Goal: Task Accomplishment & Management: Manage account settings

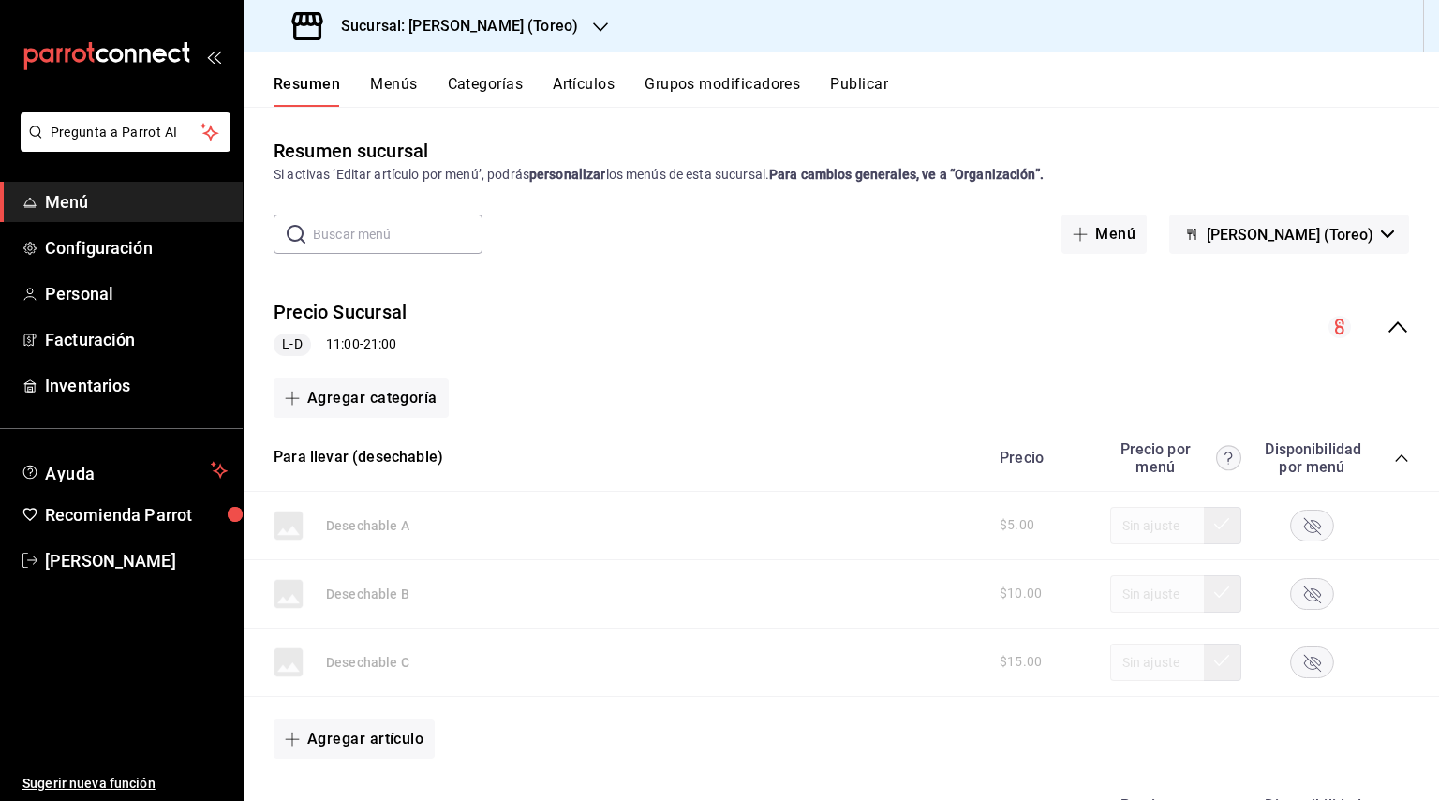
click at [842, 88] on button "Publicar" at bounding box center [859, 91] width 58 height 32
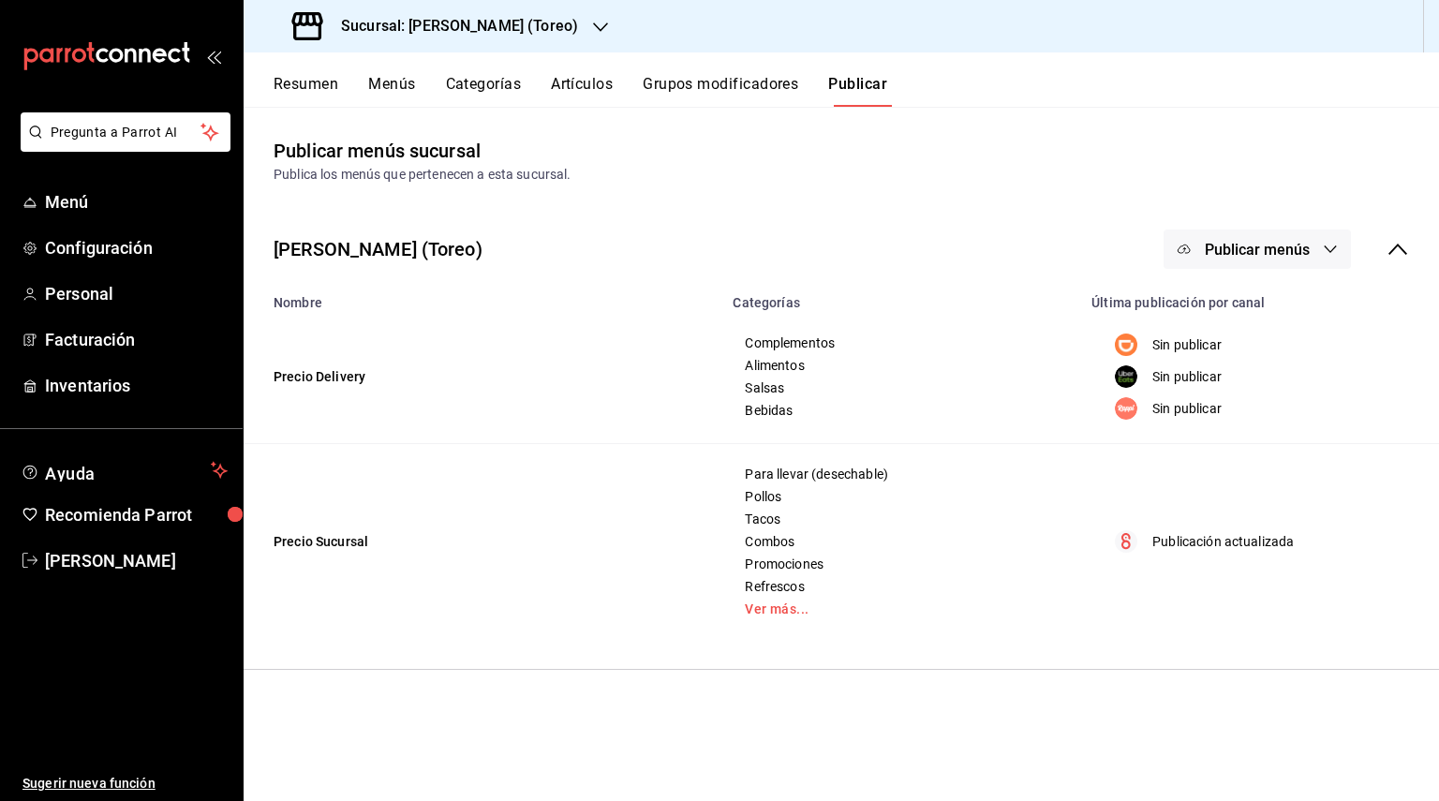
click at [1318, 245] on button "Publicar menús" at bounding box center [1257, 249] width 187 height 39
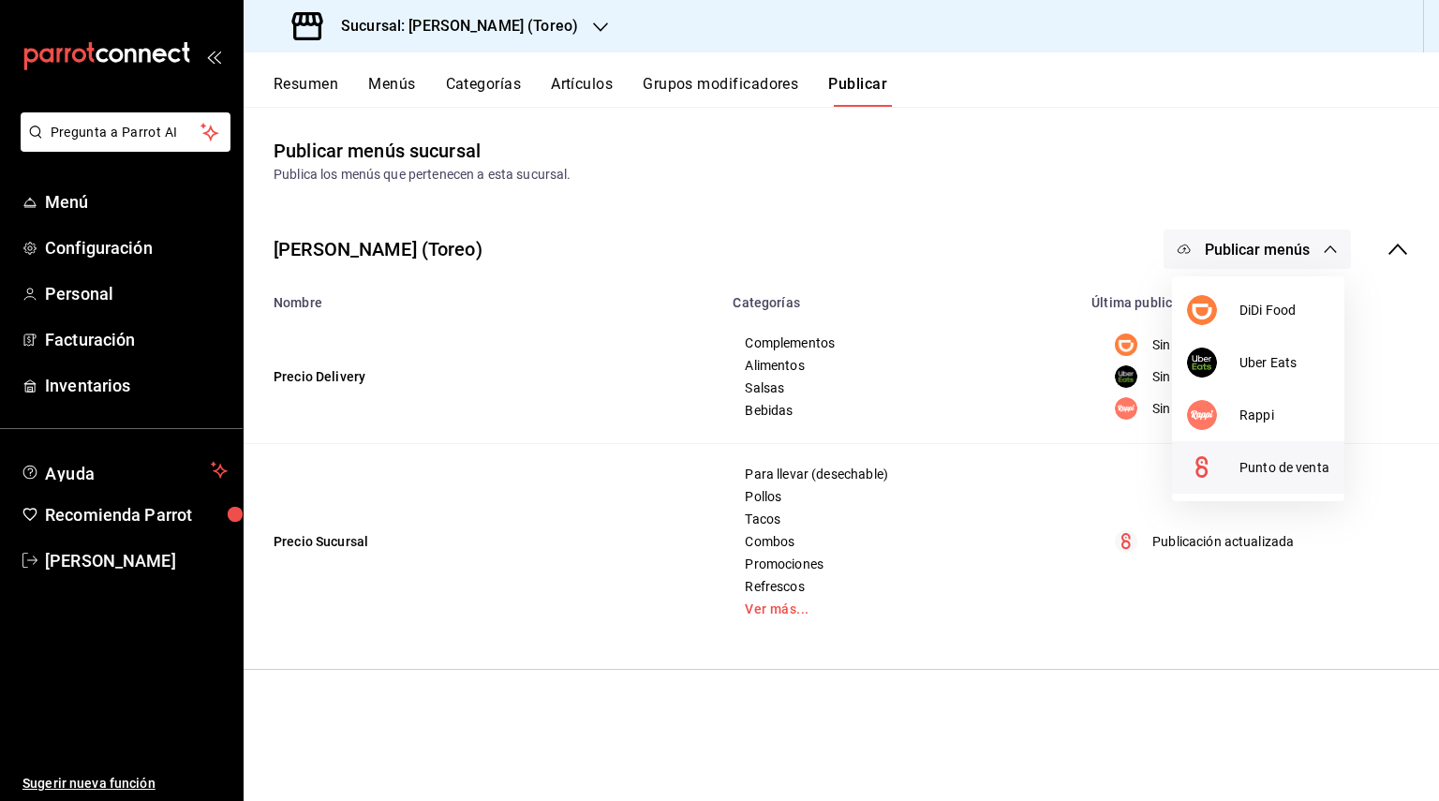
click at [1264, 466] on span "Punto de venta" at bounding box center [1285, 468] width 90 height 20
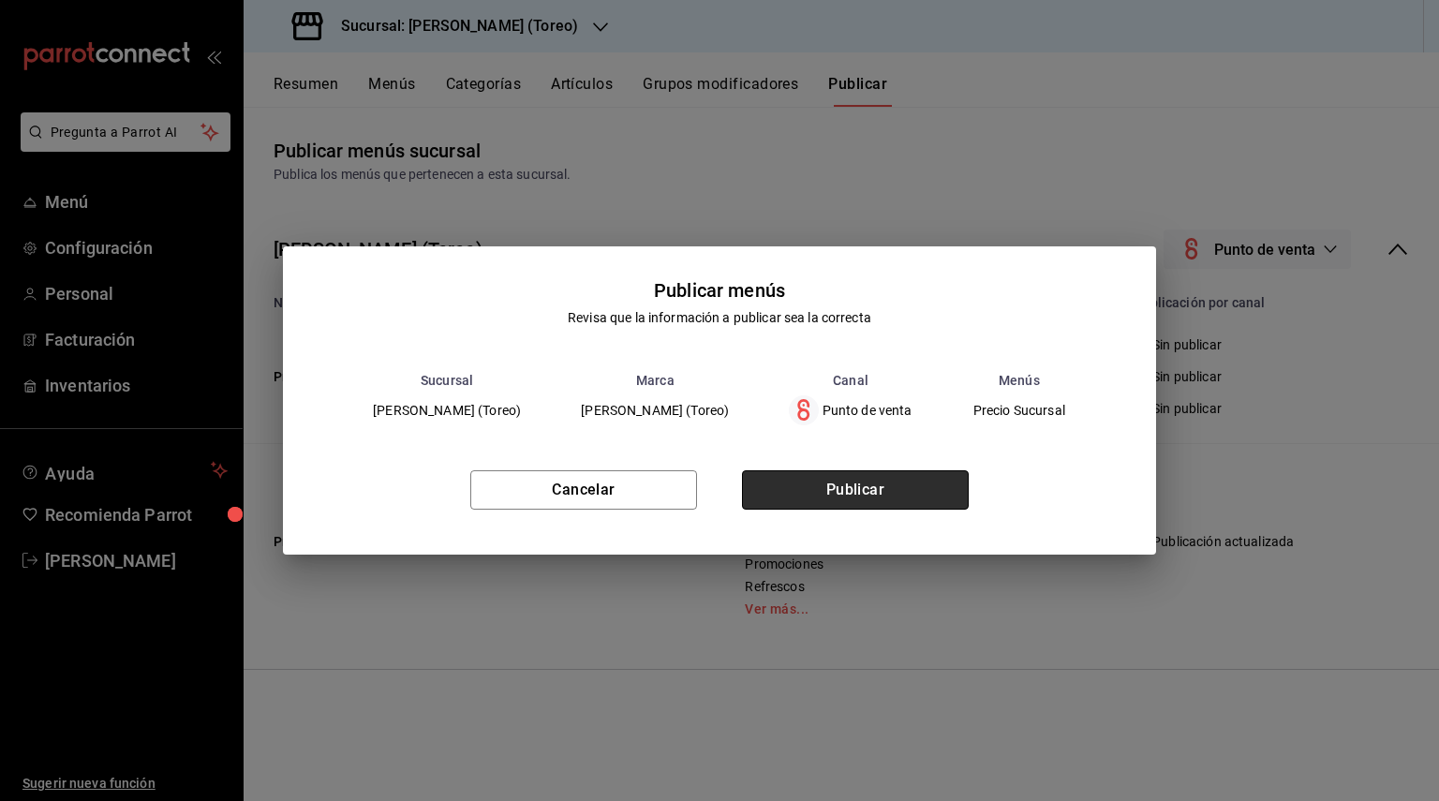
click at [948, 484] on button "Publicar" at bounding box center [855, 489] width 227 height 39
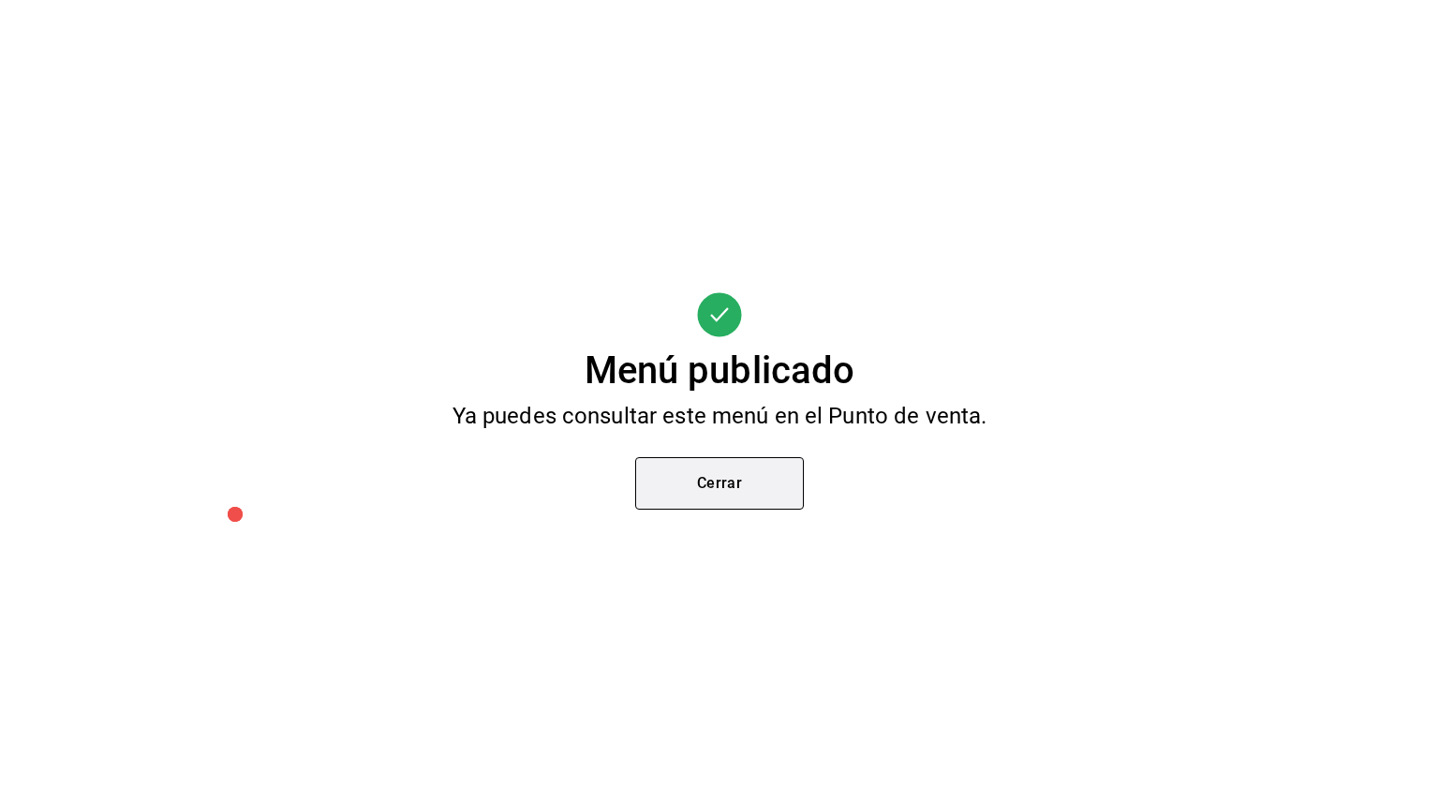
click at [790, 472] on button "Cerrar" at bounding box center [719, 483] width 169 height 52
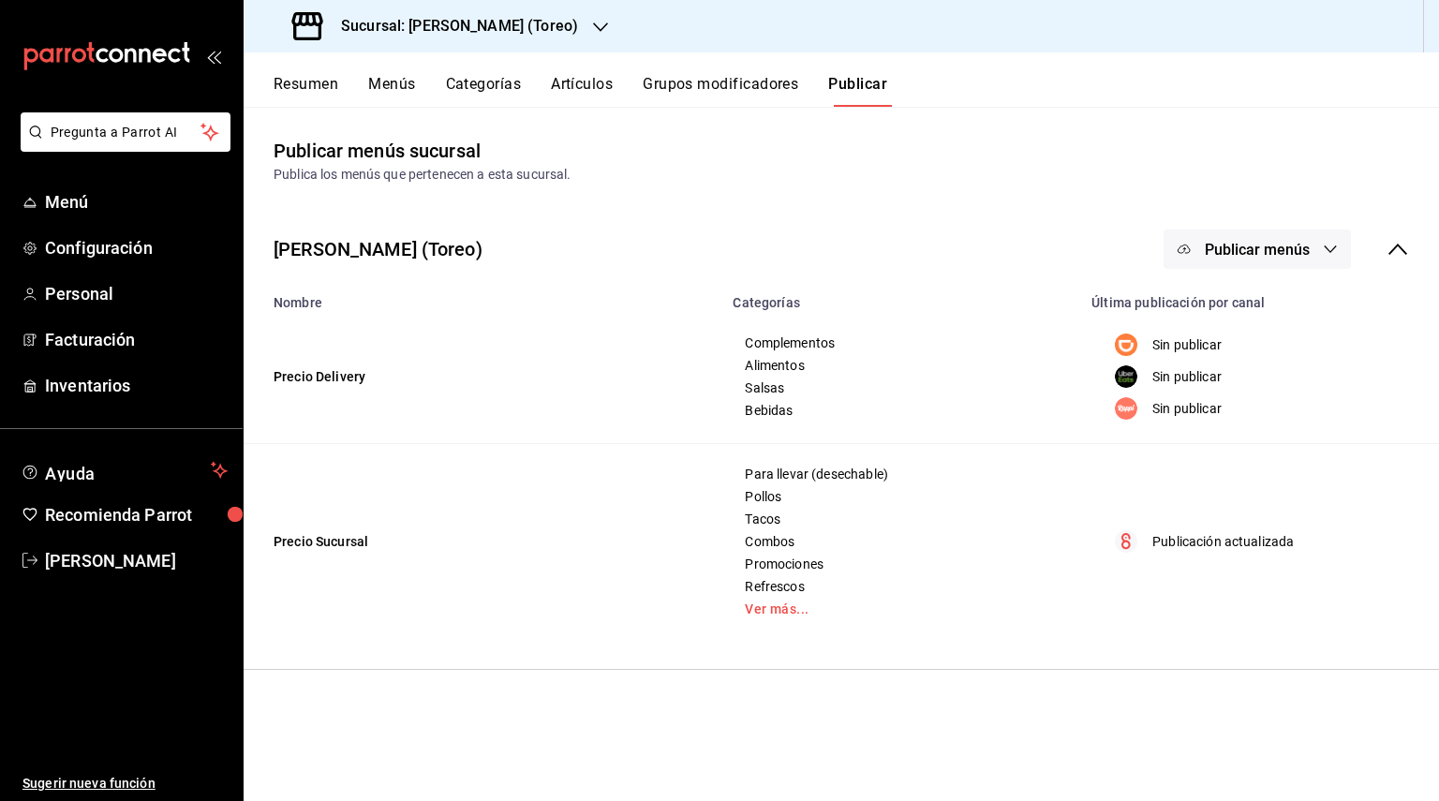
click at [407, 88] on button "Menús" at bounding box center [391, 91] width 47 height 32
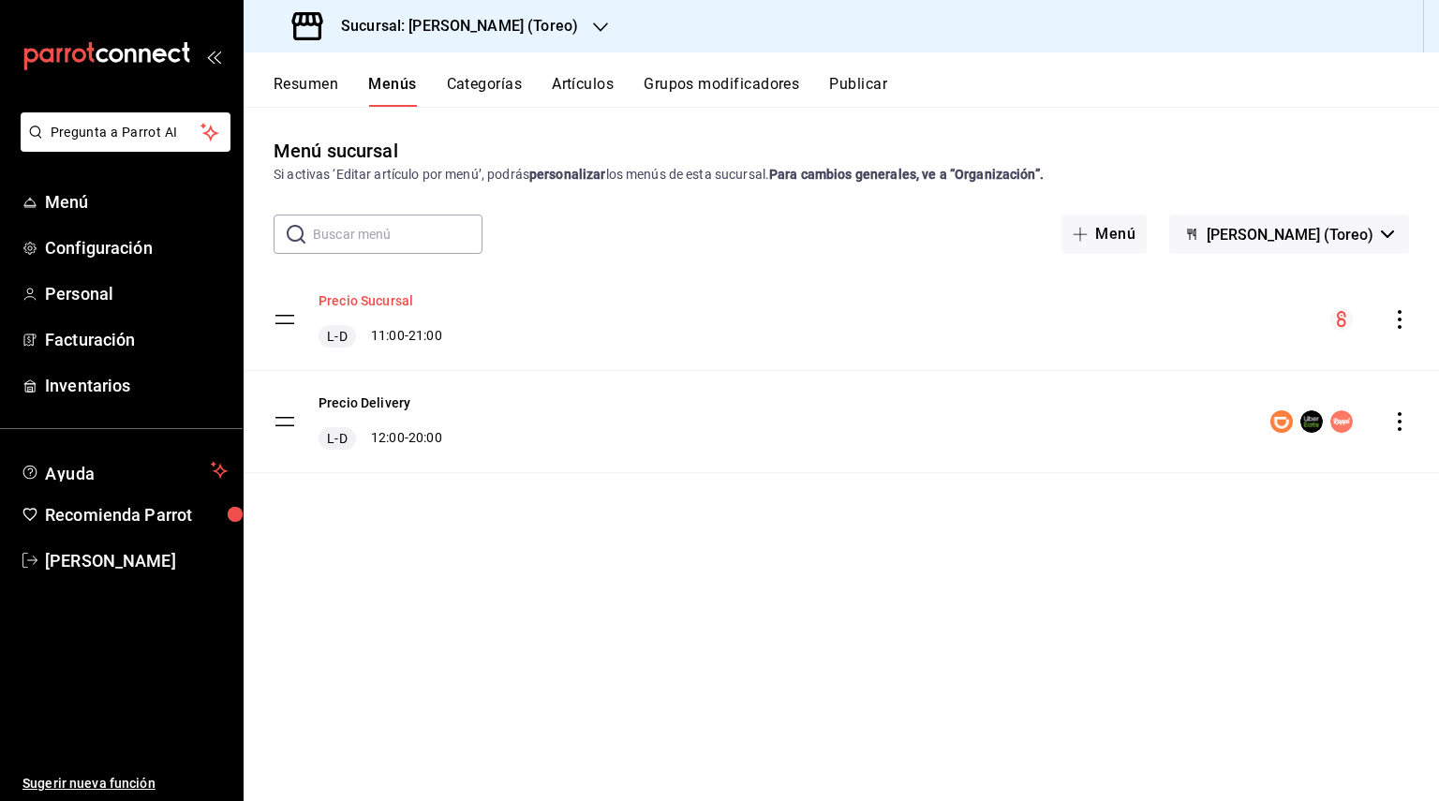
click at [379, 299] on button "Precio Sucursal" at bounding box center [366, 300] width 95 height 19
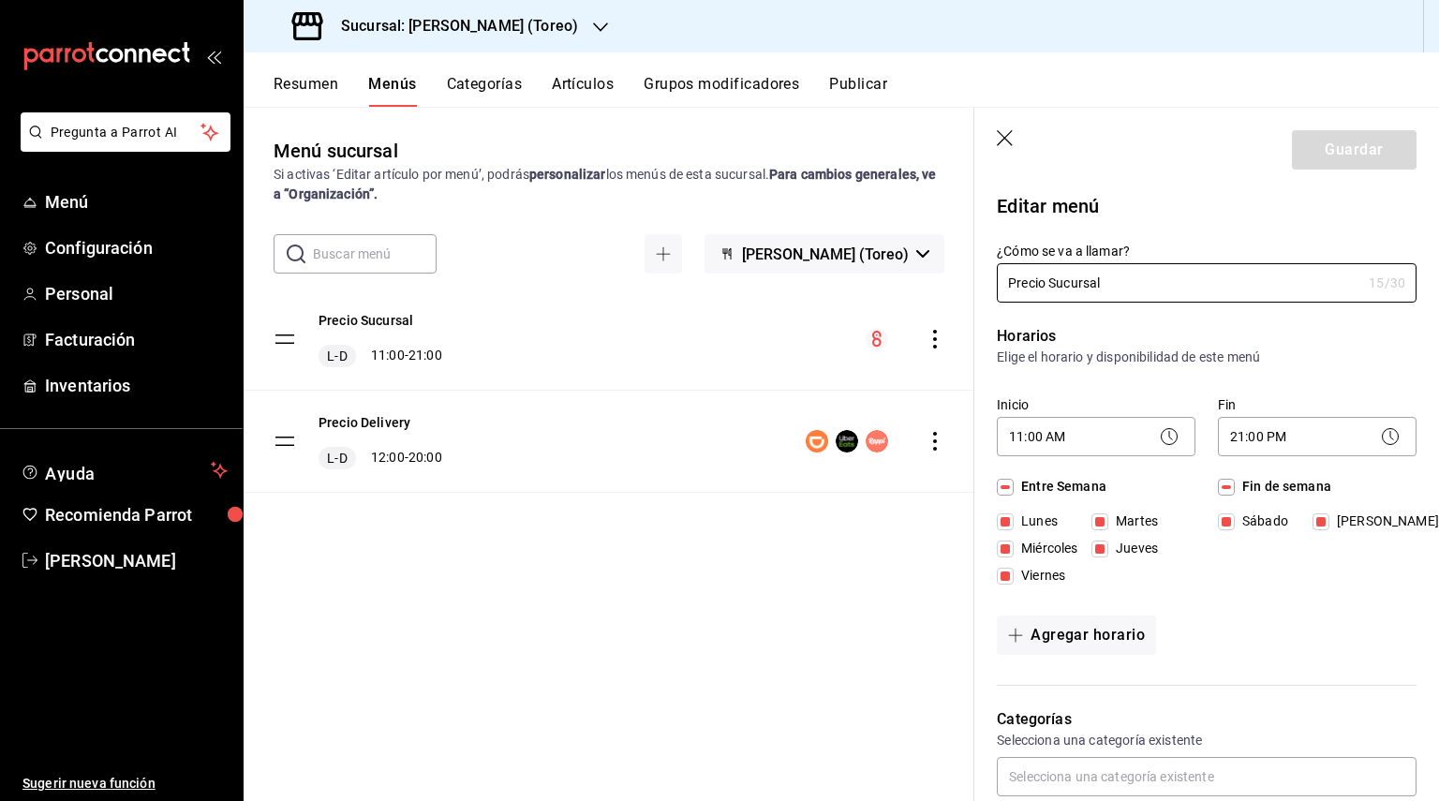
click at [1010, 146] on icon "button" at bounding box center [1006, 139] width 19 height 19
checkbox input "false"
type input "1755720192351"
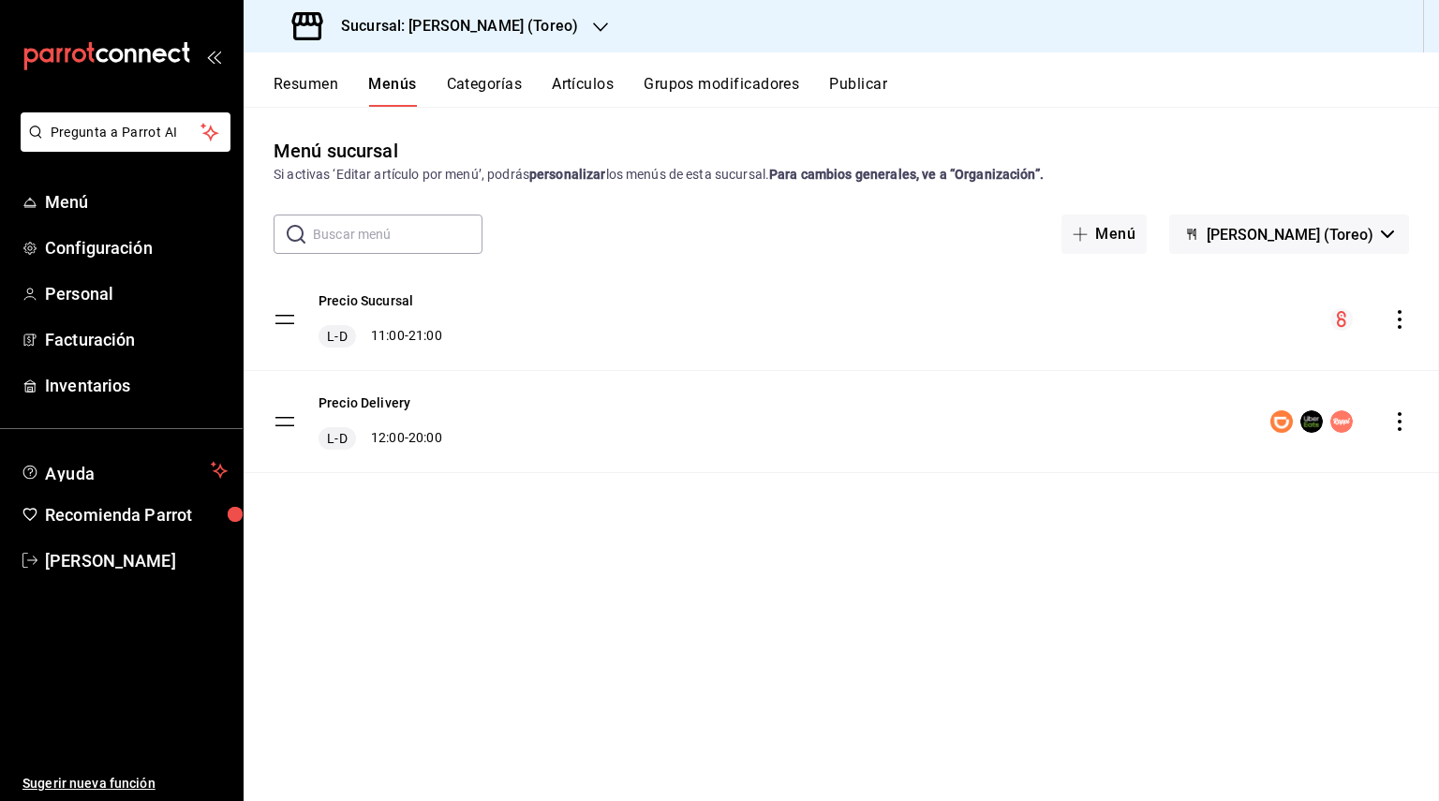
checkbox input "false"
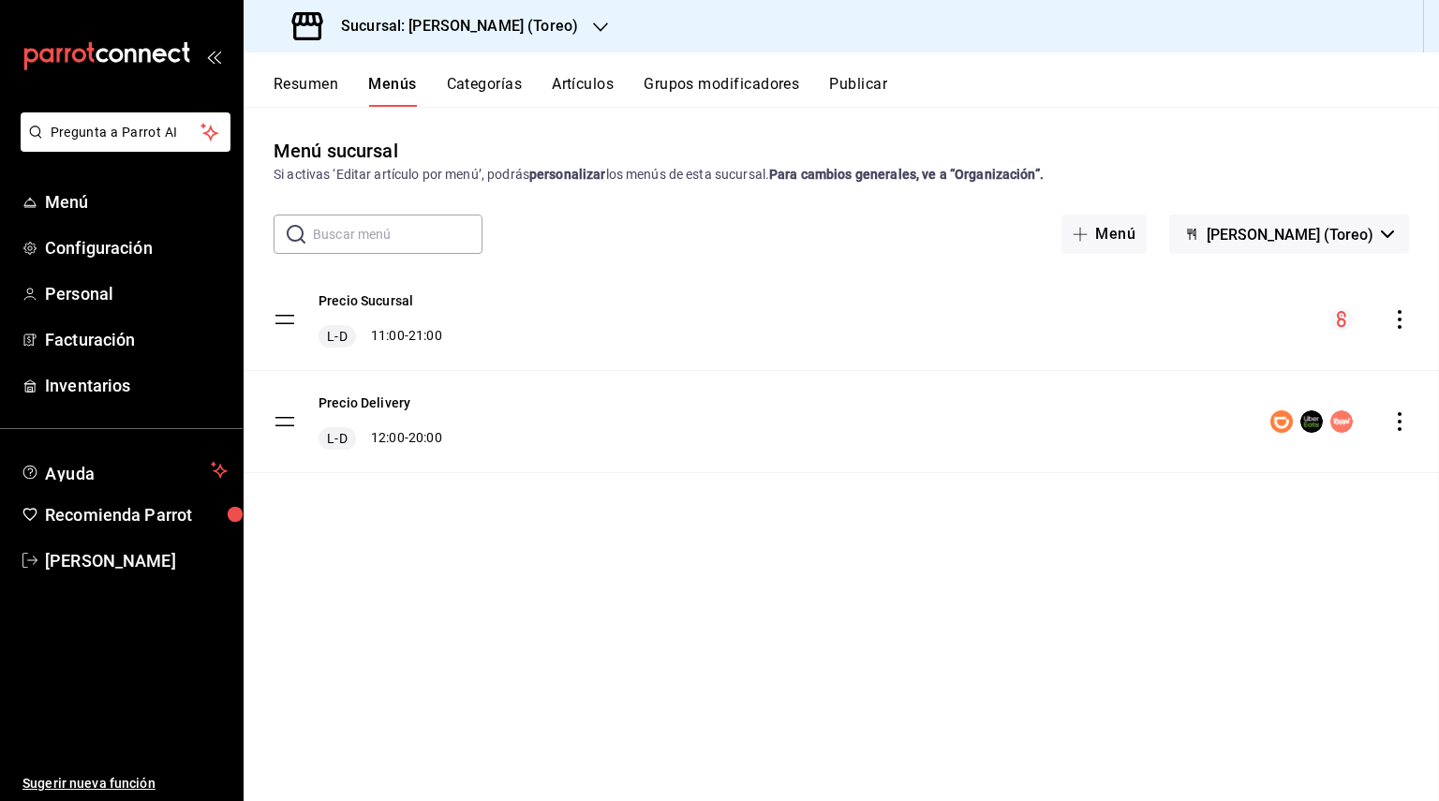
checkbox input "false"
click at [593, 23] on icon "button" at bounding box center [600, 27] width 15 height 15
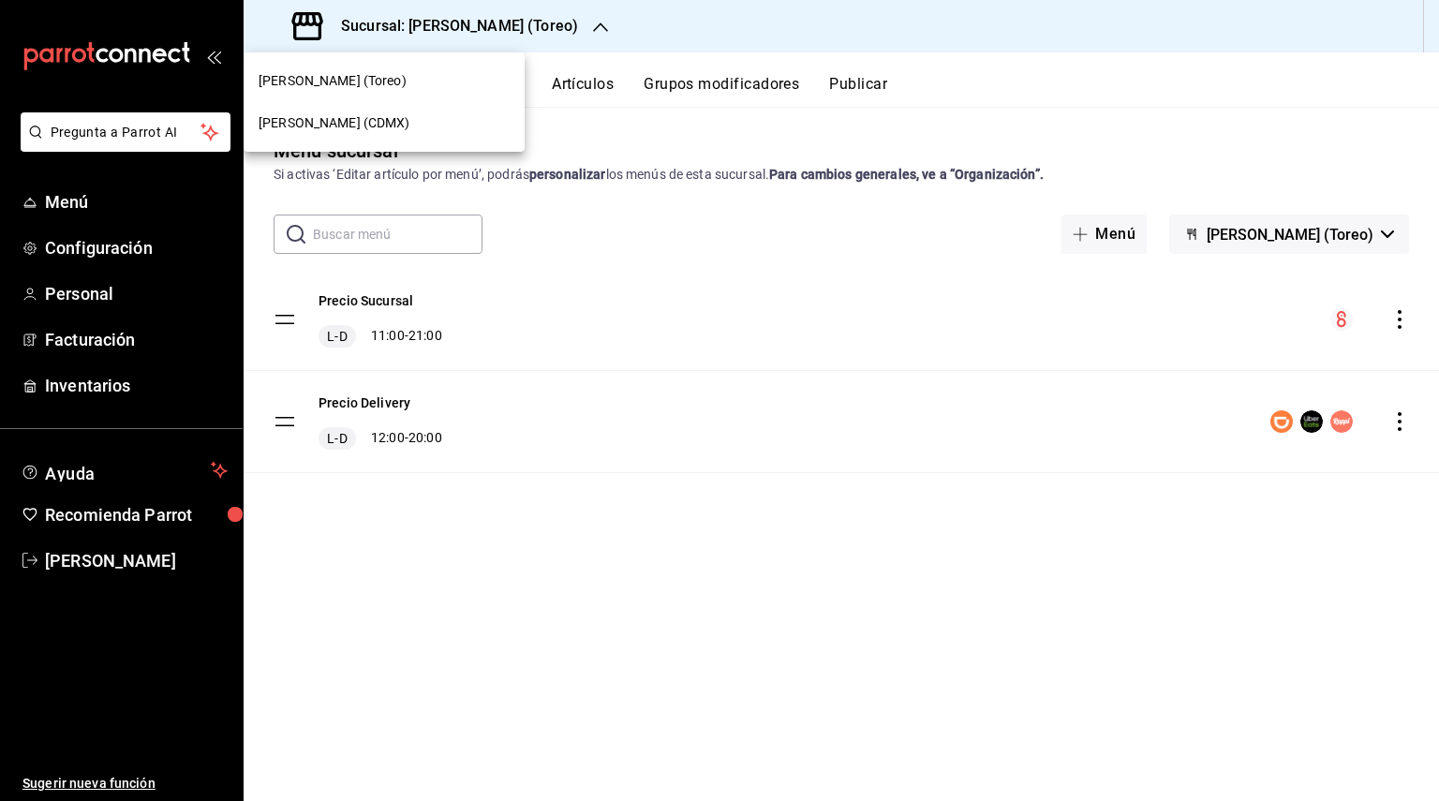
click at [567, 23] on div at bounding box center [719, 400] width 1439 height 801
click at [171, 239] on span "Configuración" at bounding box center [136, 247] width 183 height 25
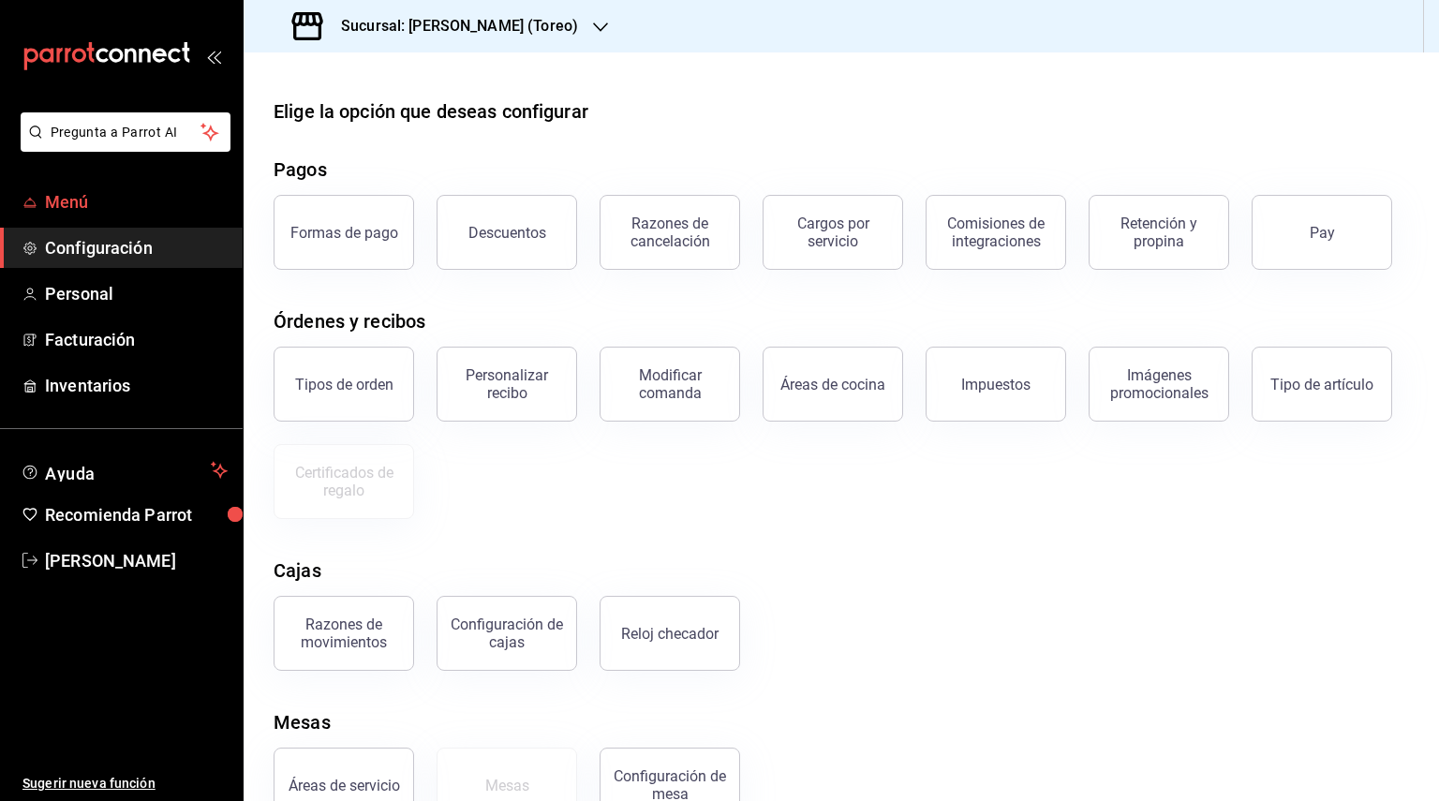
click at [154, 211] on span "Menú" at bounding box center [136, 201] width 183 height 25
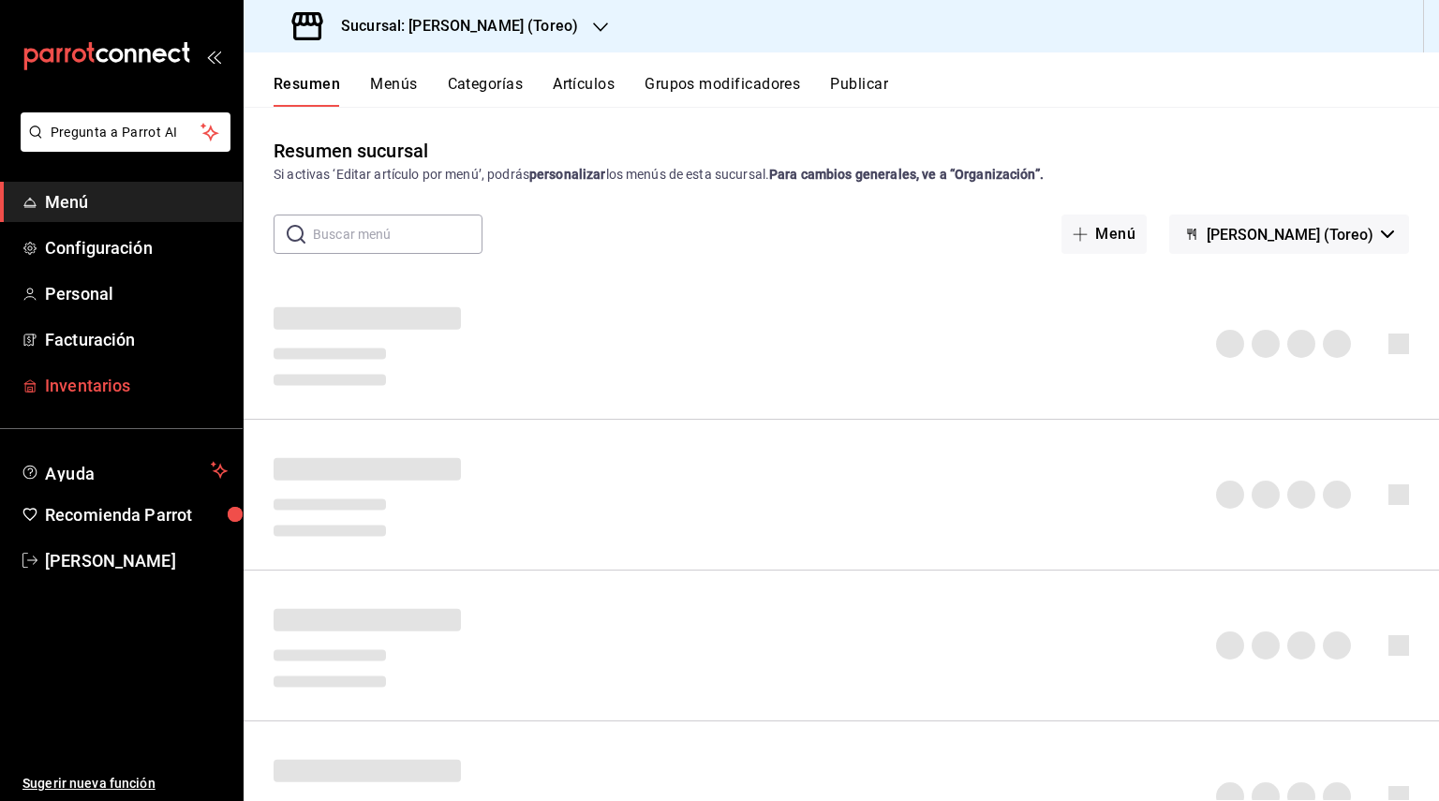
click at [155, 383] on span "Inventarios" at bounding box center [136, 385] width 183 height 25
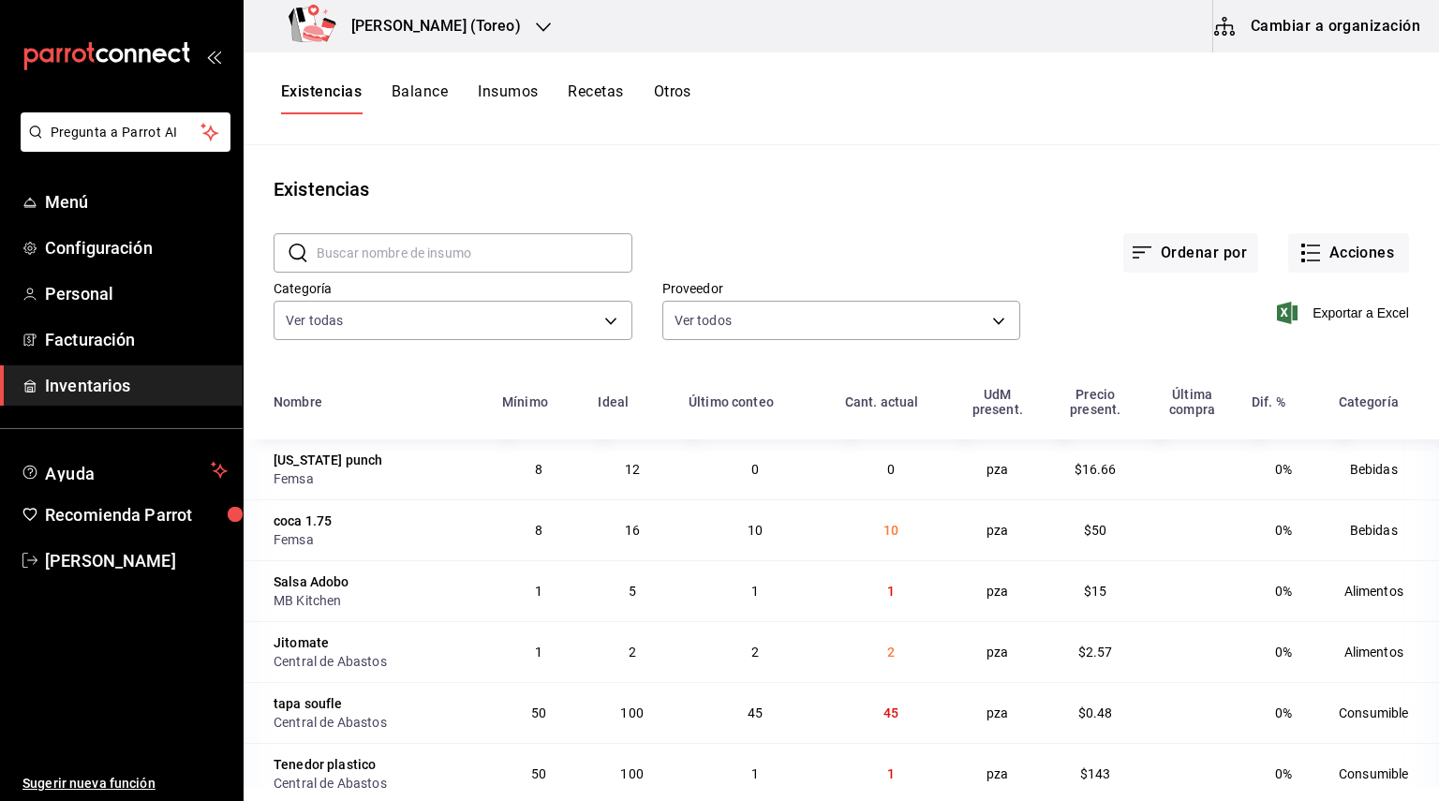
click at [380, 28] on h3 "[PERSON_NAME] (Toreo)" at bounding box center [428, 26] width 185 height 22
click at [392, 120] on div "Pollos Elías (CDMX)" at bounding box center [384, 123] width 251 height 20
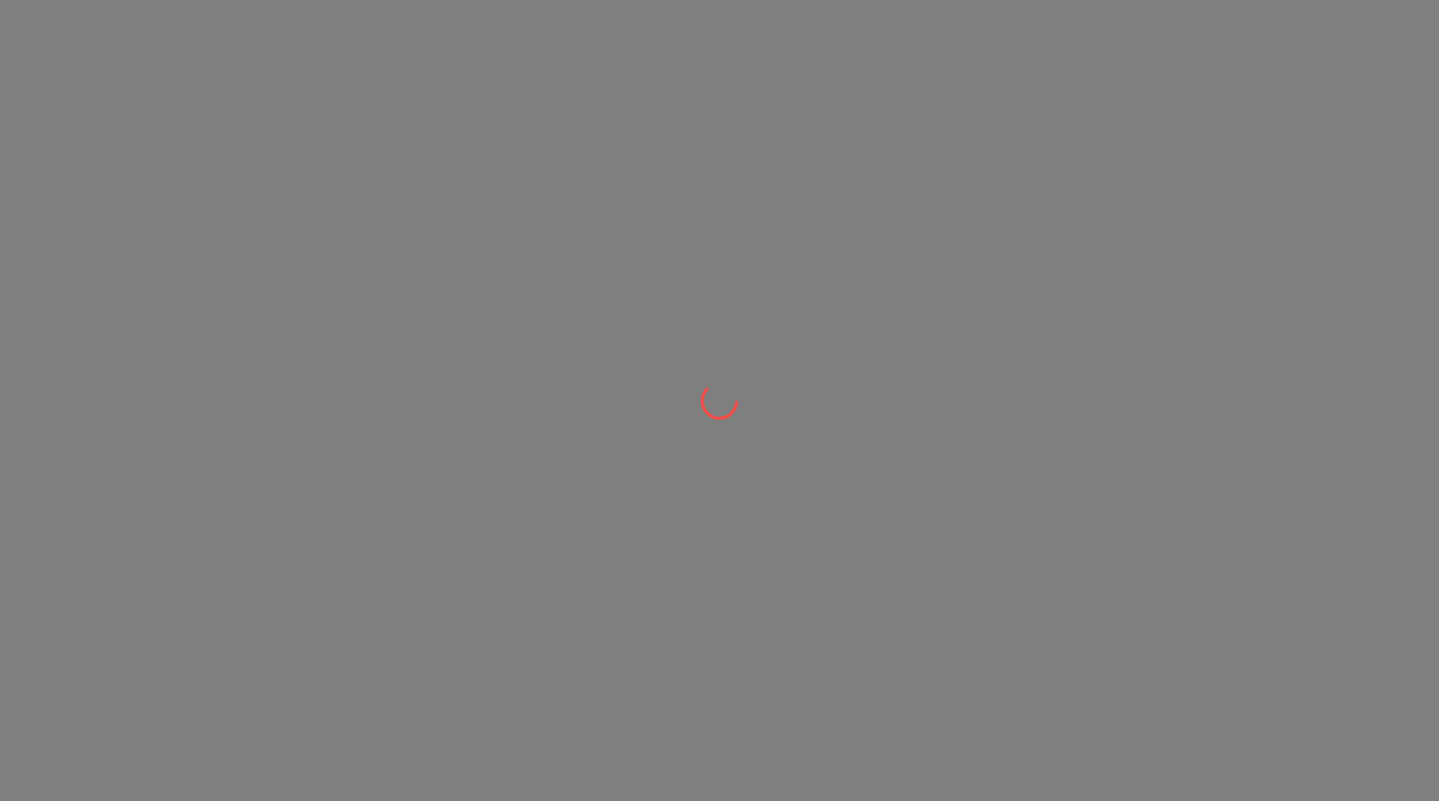
click at [392, 120] on div at bounding box center [719, 400] width 1439 height 801
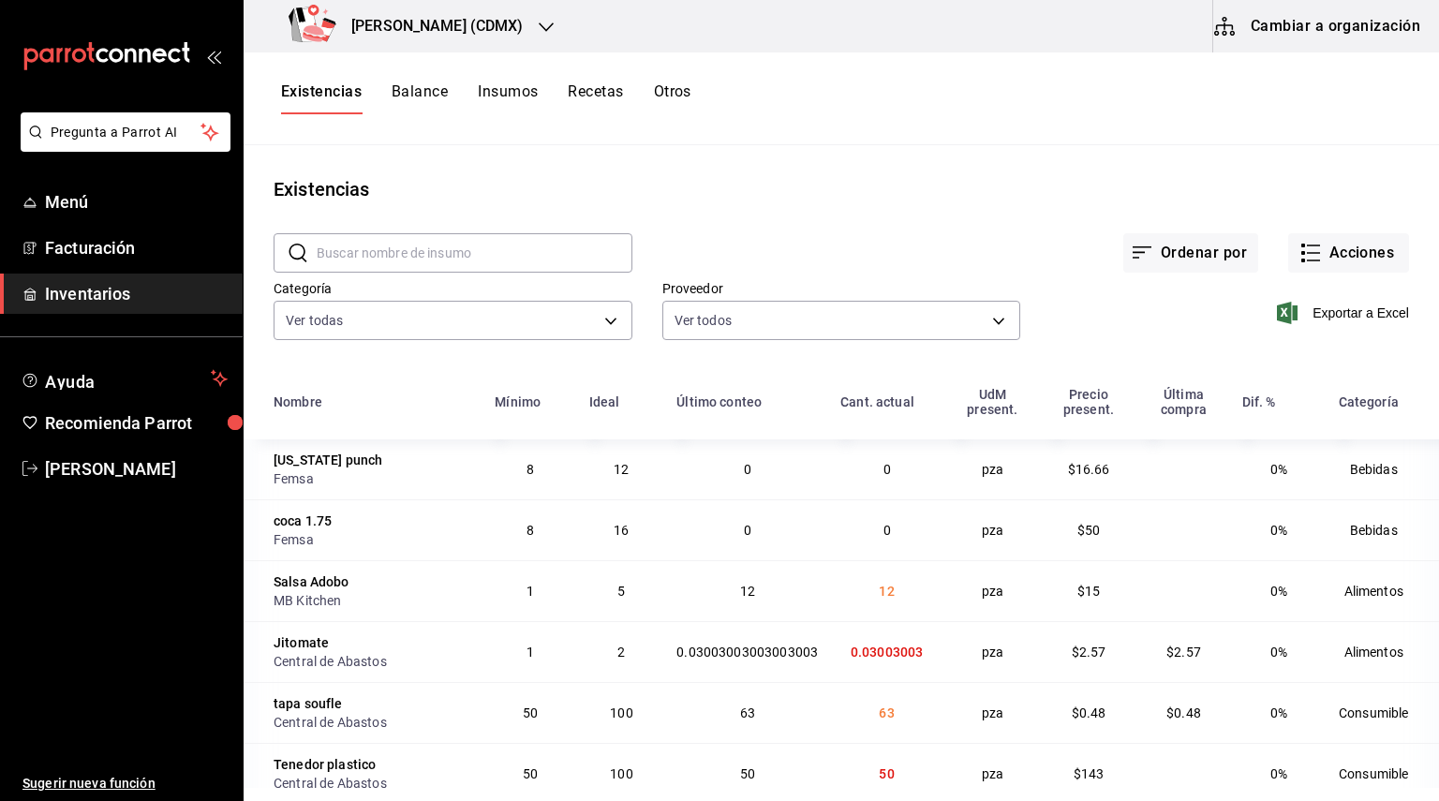
click at [156, 290] on span "Inventarios" at bounding box center [136, 293] width 183 height 25
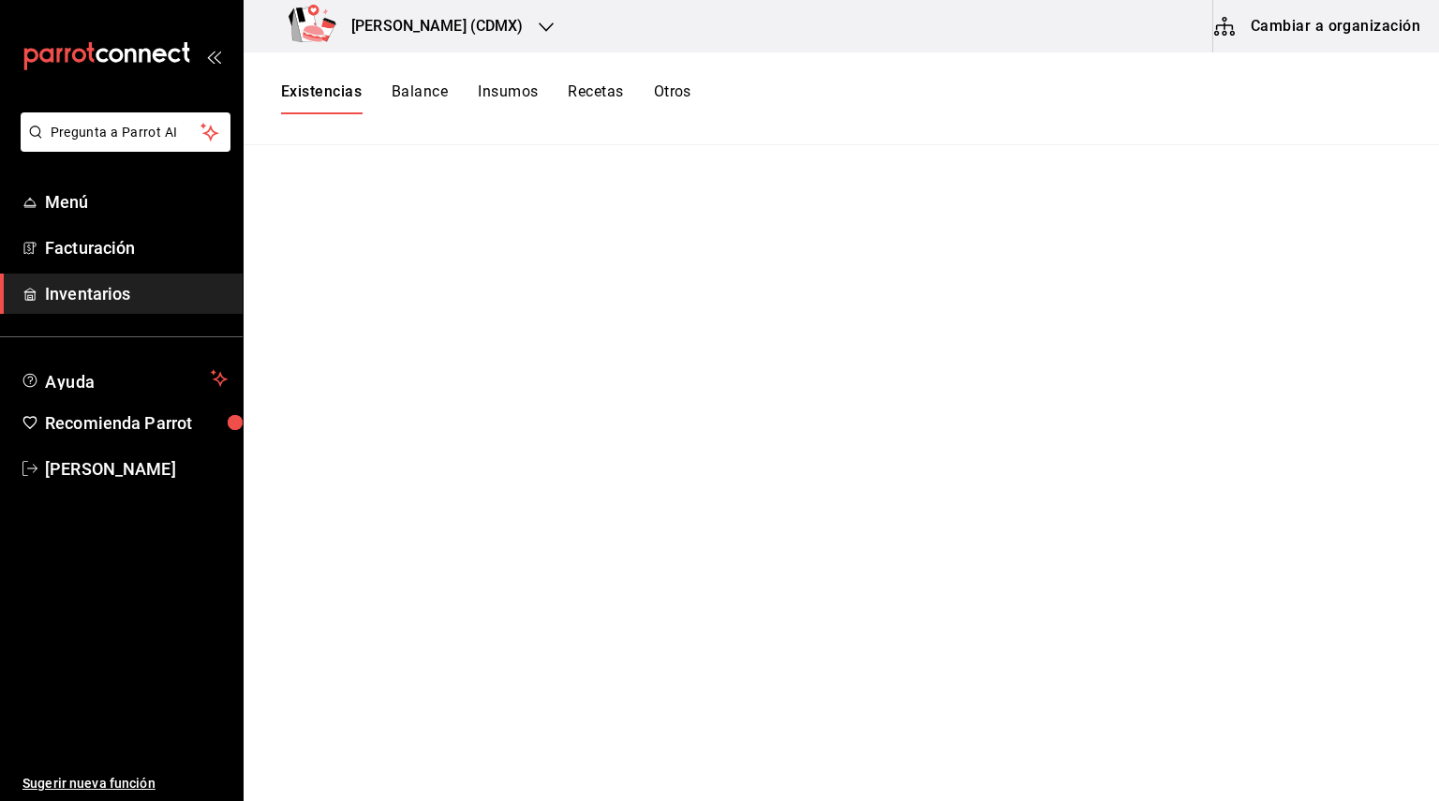
click at [444, 24] on h3 "Pollos Elías (CDMX)" at bounding box center [429, 26] width 187 height 22
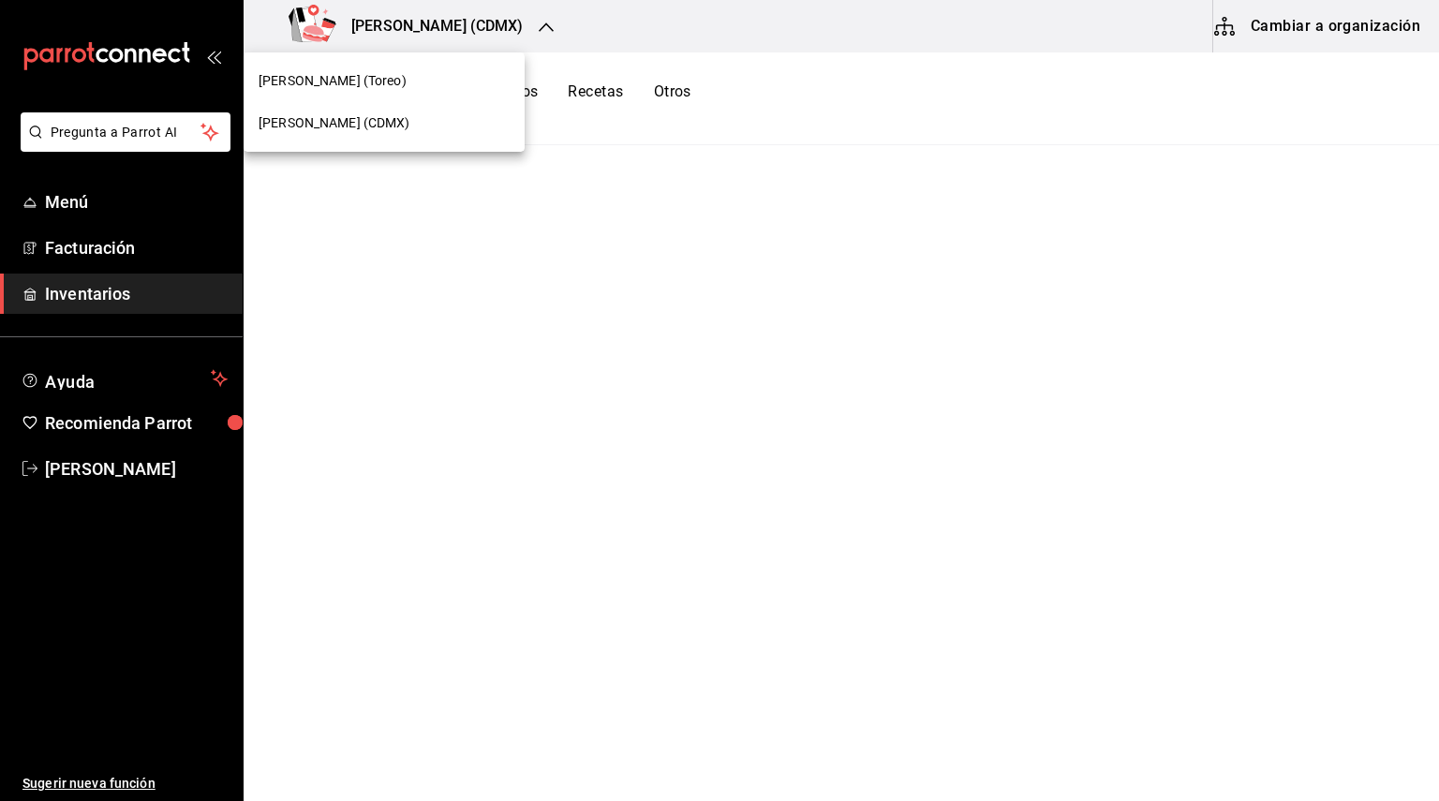
click at [427, 67] on div "[PERSON_NAME] (Toreo)" at bounding box center [384, 81] width 281 height 42
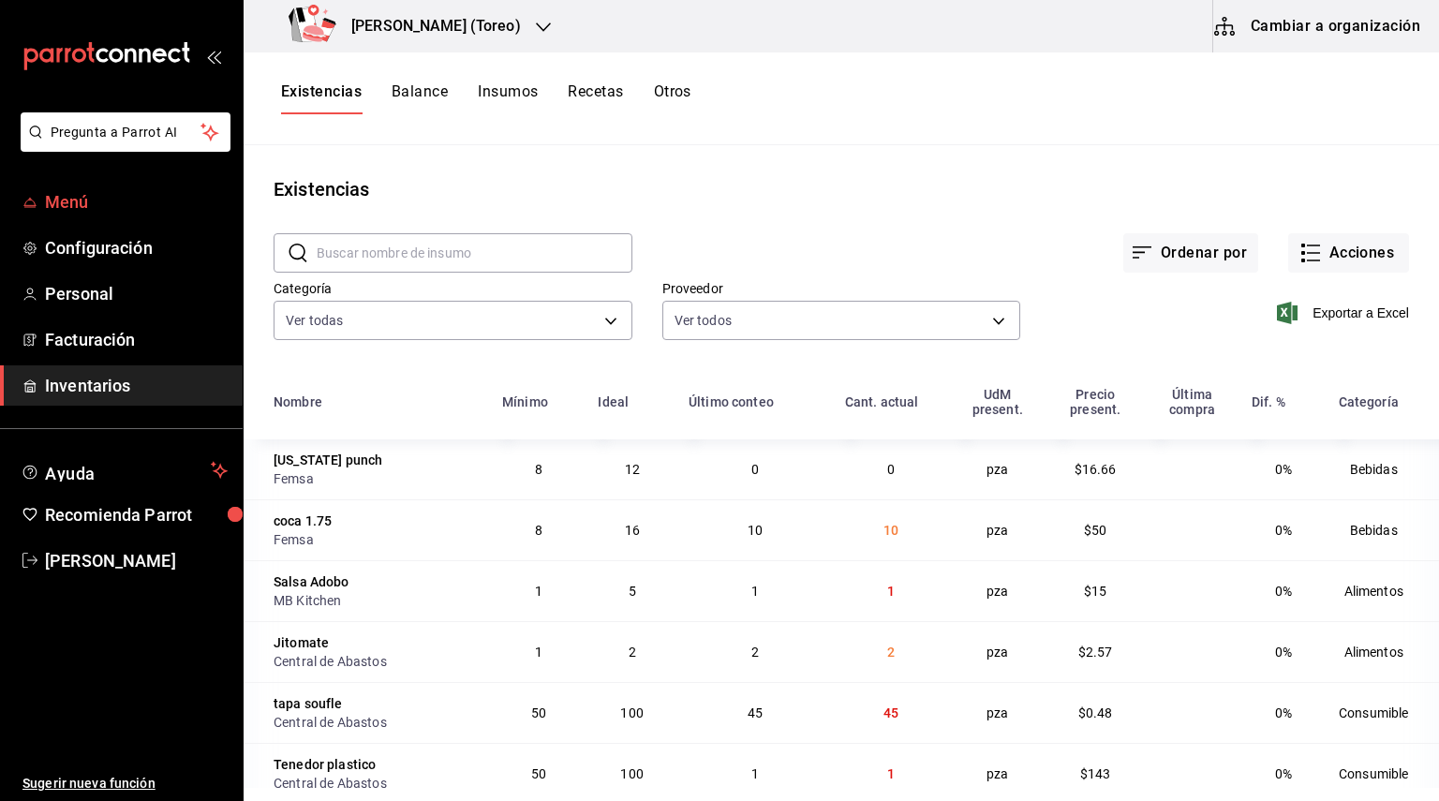
click at [51, 198] on span "Menú" at bounding box center [136, 201] width 183 height 25
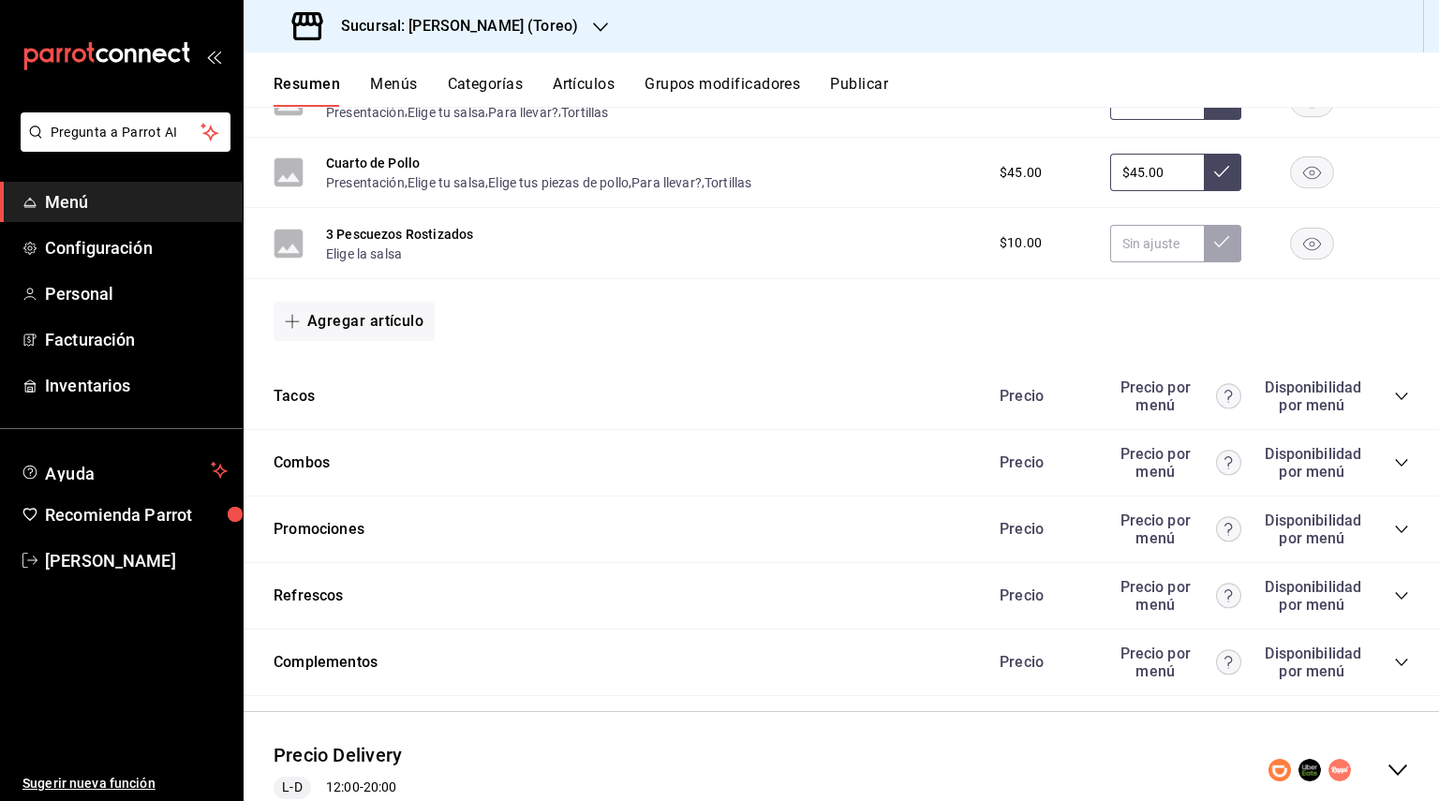
scroll to position [915, 0]
